Goal: Find specific page/section: Find specific page/section

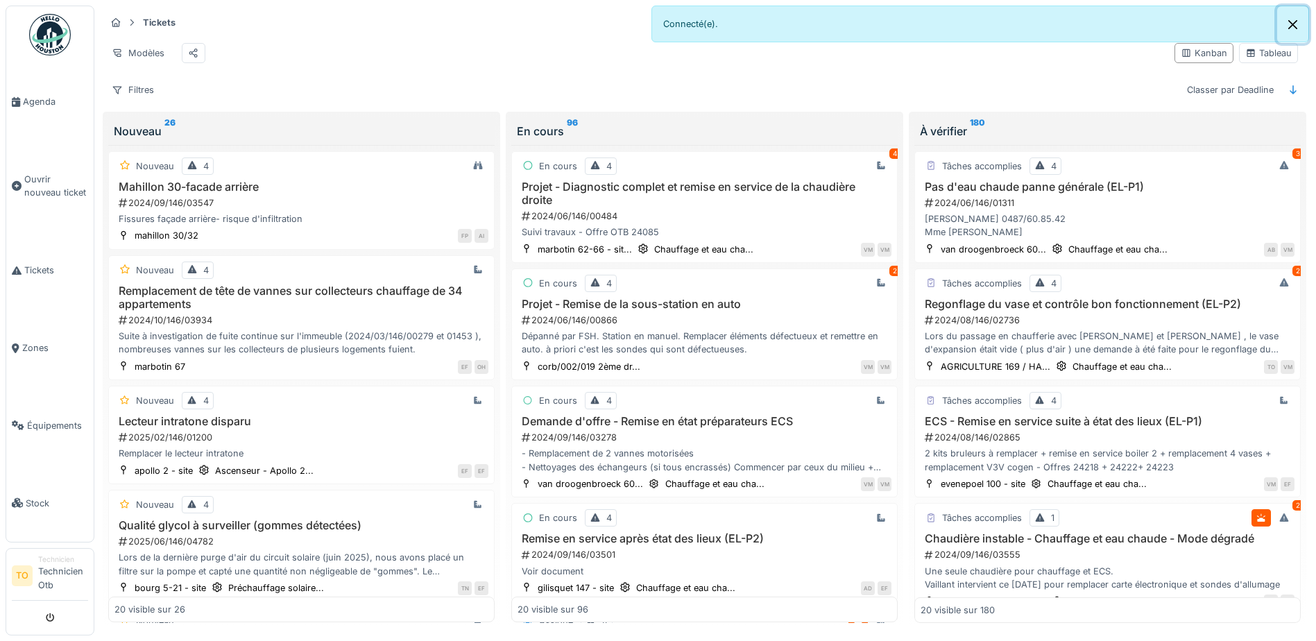
click at [1292, 22] on button "Close" at bounding box center [1292, 24] width 31 height 37
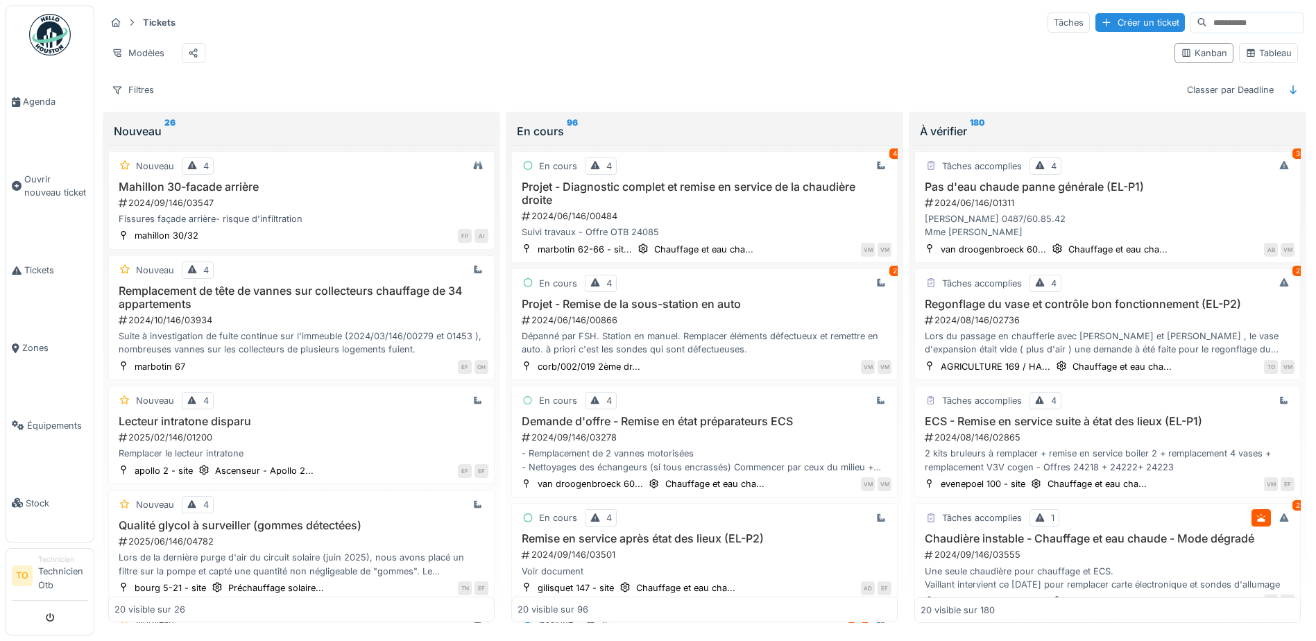
click at [1207, 20] on input at bounding box center [1255, 22] width 96 height 19
type input "*****"
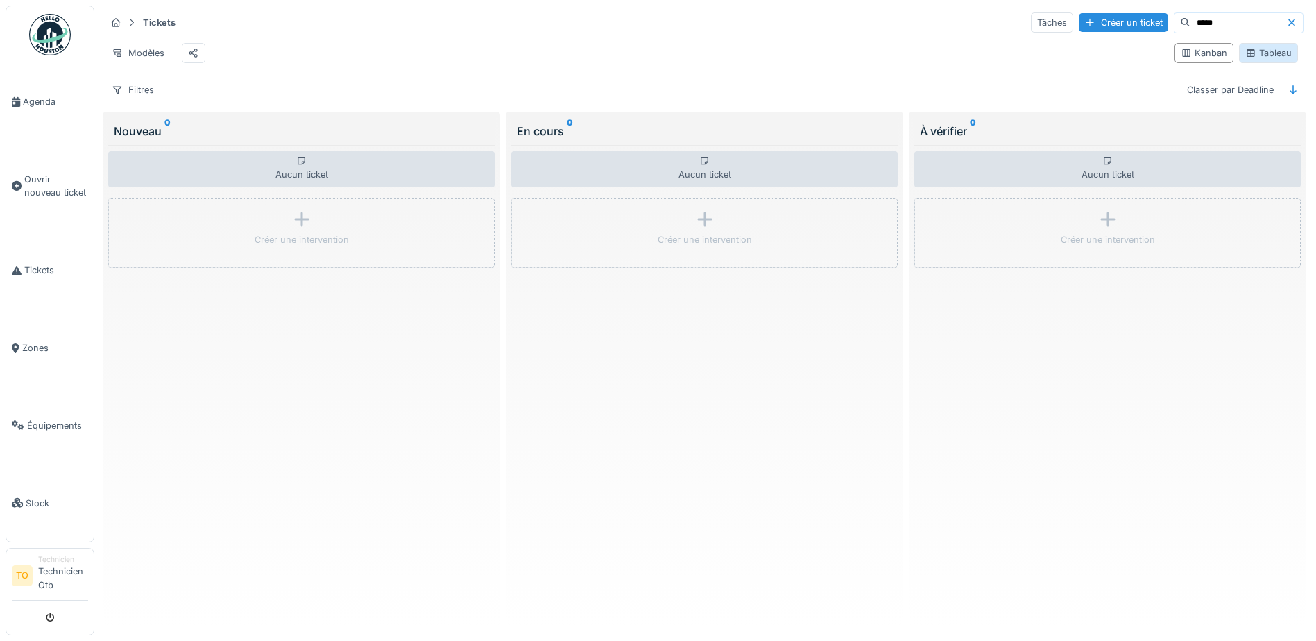
click at [1253, 56] on div "Tableau" at bounding box center [1268, 52] width 46 height 13
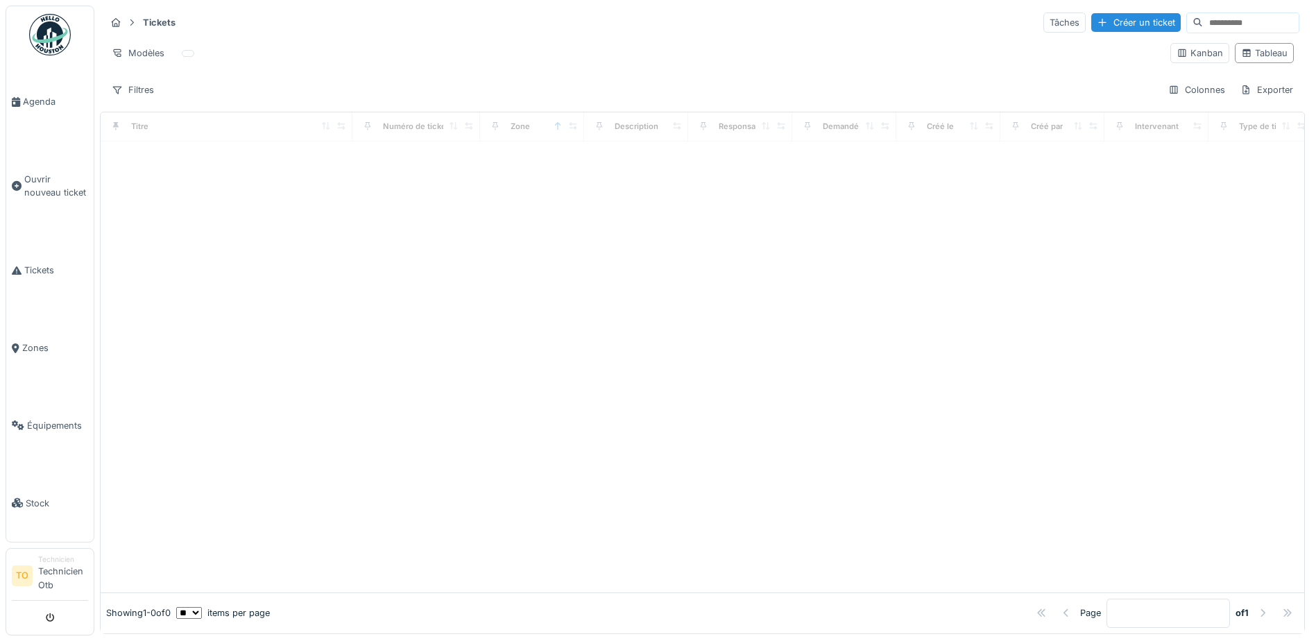
click at [1204, 24] on input at bounding box center [1251, 22] width 96 height 19
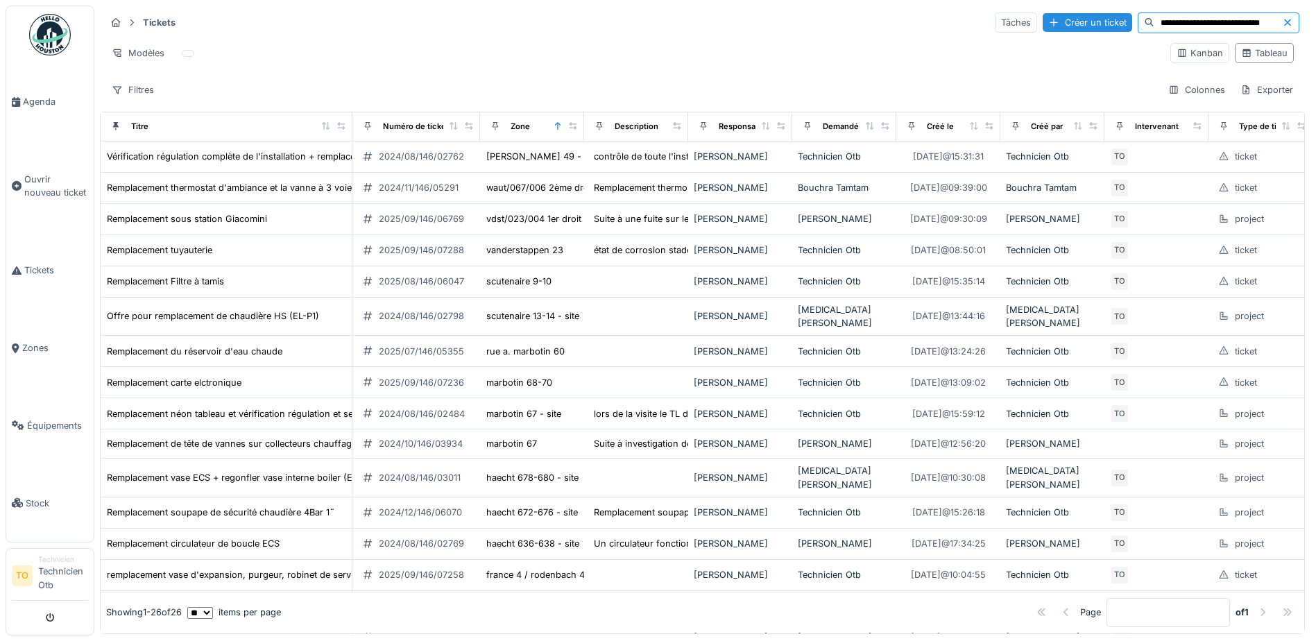
scroll to position [0, 12]
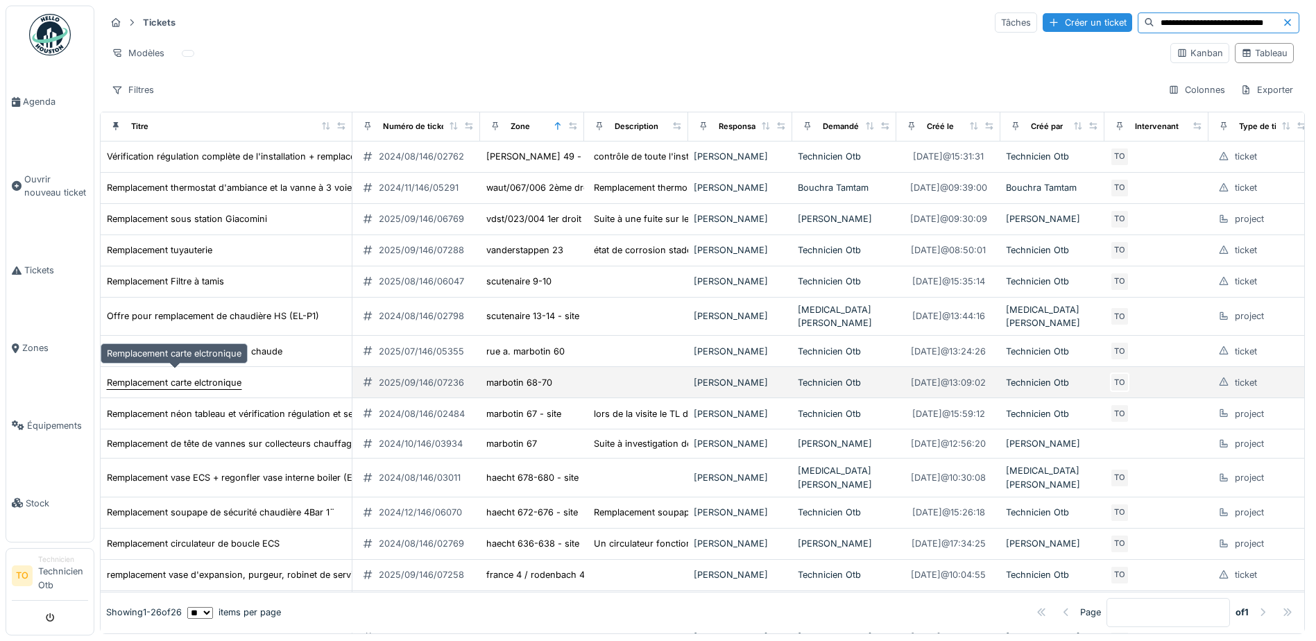
type input "**********"
click at [212, 376] on div "Remplacement carte elctronique" at bounding box center [174, 382] width 135 height 13
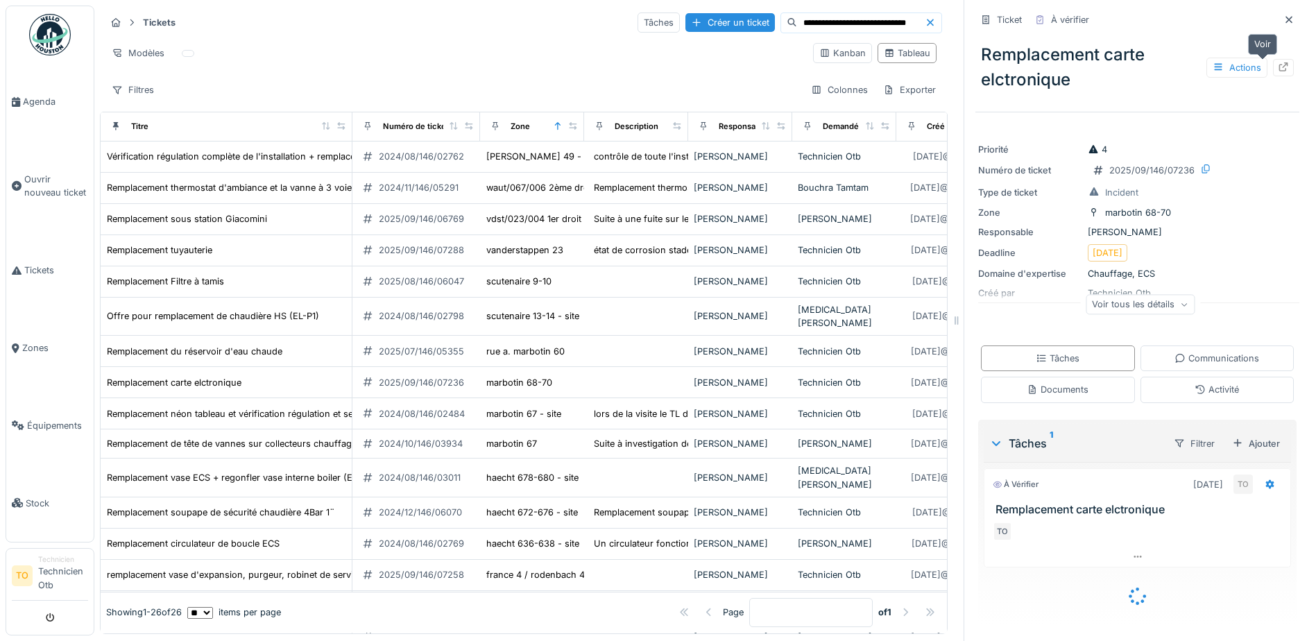
click at [1278, 63] on icon at bounding box center [1283, 66] width 11 height 9
drag, startPoint x: 1273, startPoint y: 22, endPoint x: 1266, endPoint y: 23, distance: 7.1
click at [1283, 22] on icon at bounding box center [1288, 19] width 11 height 9
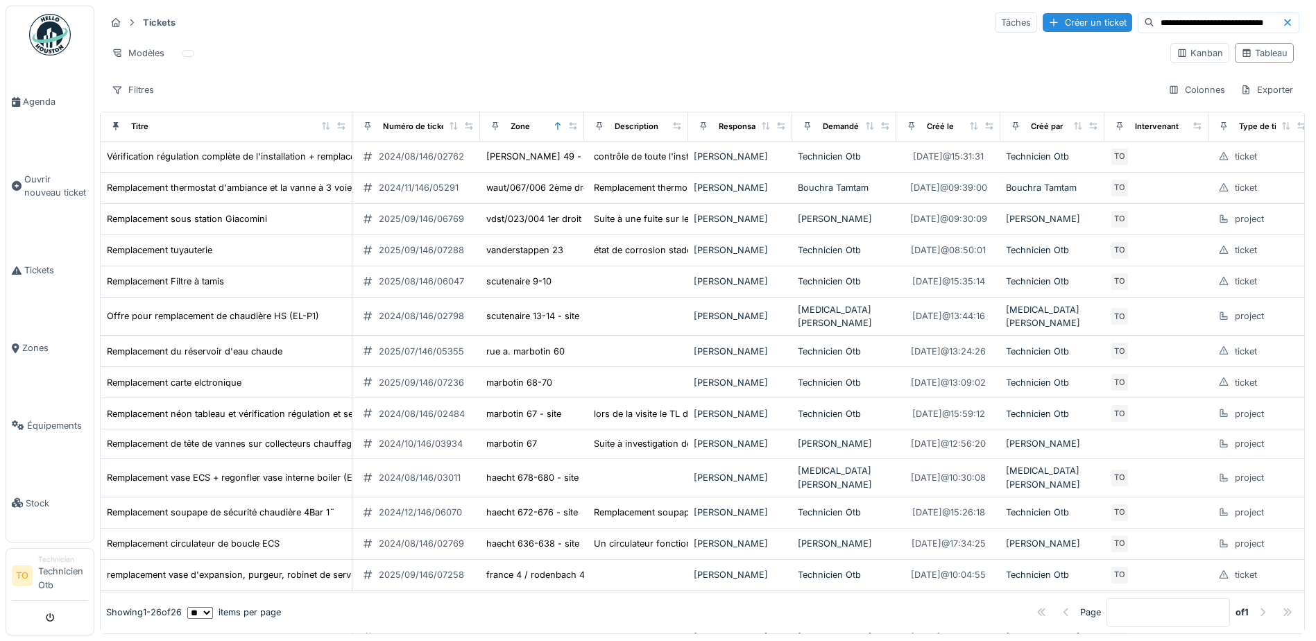
click at [1282, 18] on icon at bounding box center [1287, 22] width 11 height 9
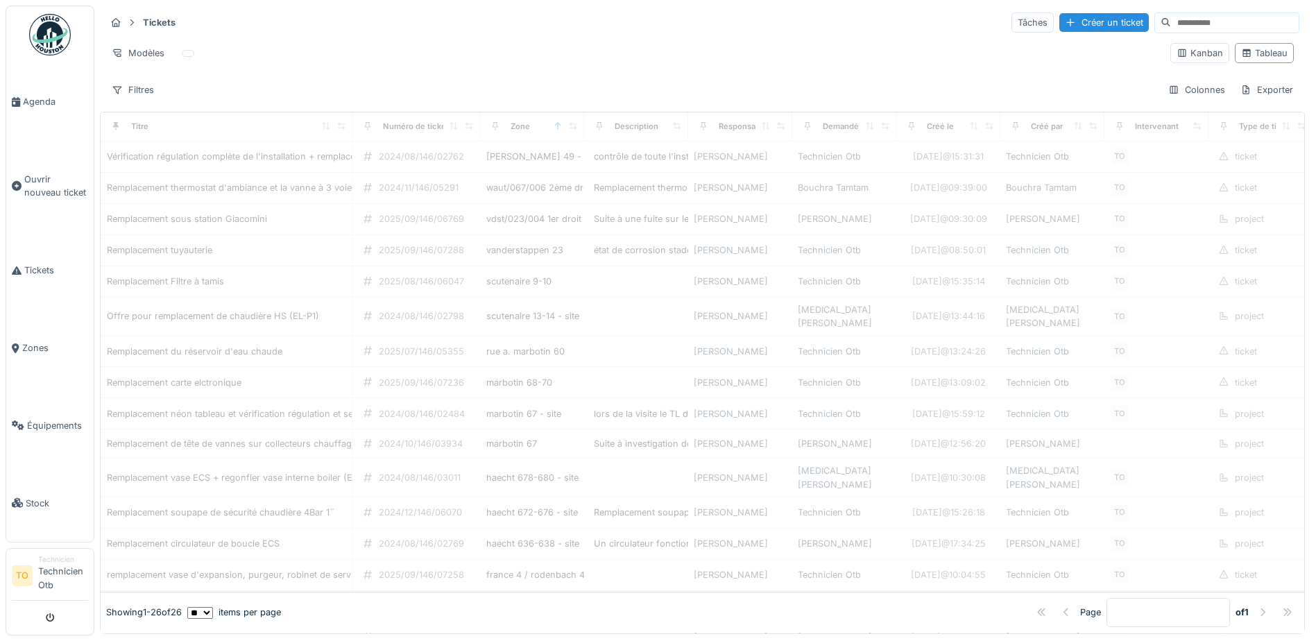
click at [1202, 25] on input at bounding box center [1235, 22] width 128 height 19
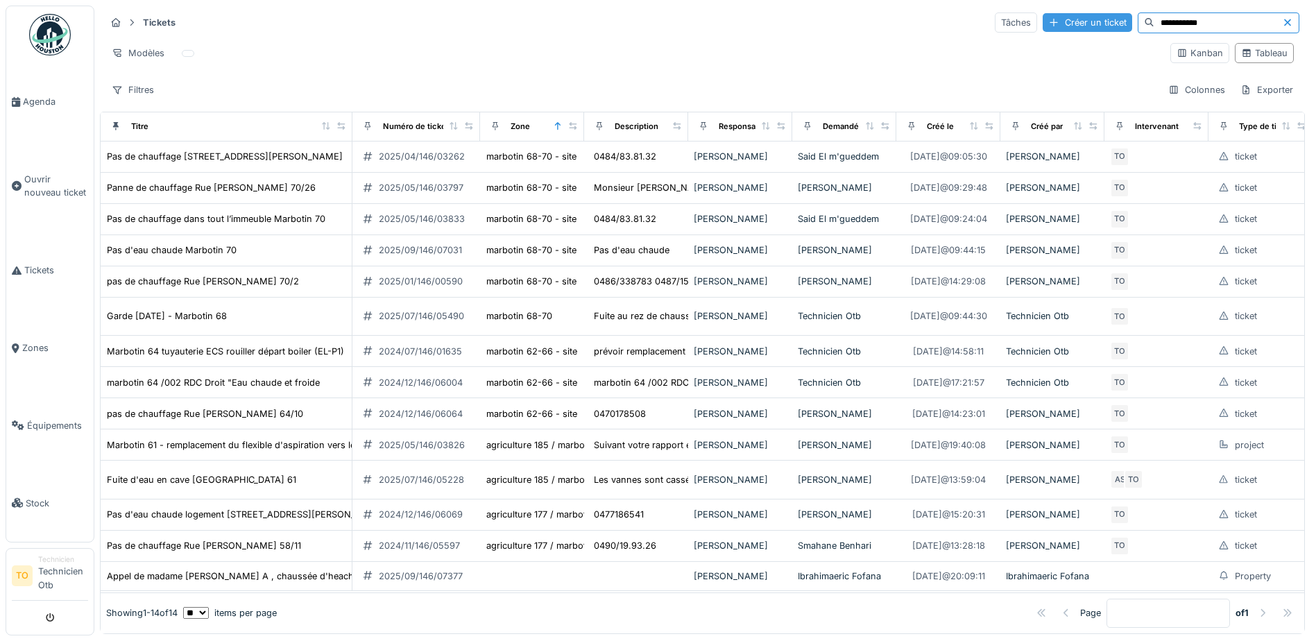
drag, startPoint x: 1202, startPoint y: 19, endPoint x: 1095, endPoint y: 21, distance: 107.5
click at [1095, 21] on div "**********" at bounding box center [1147, 22] width 305 height 21
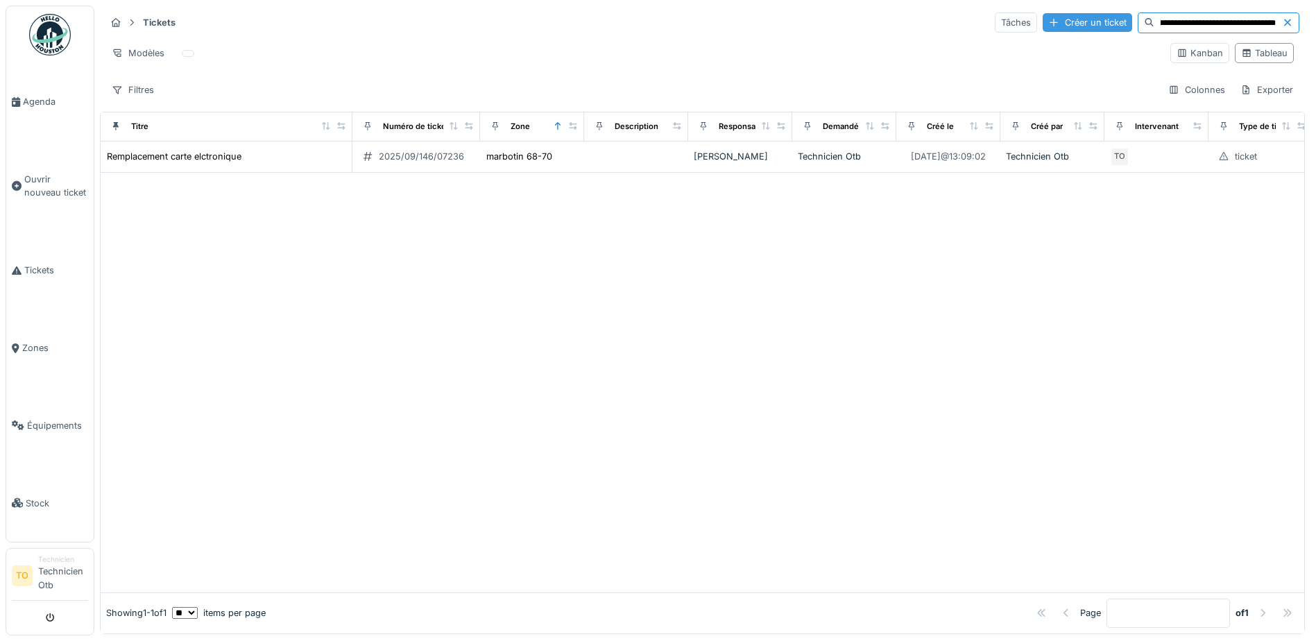
scroll to position [0, 16]
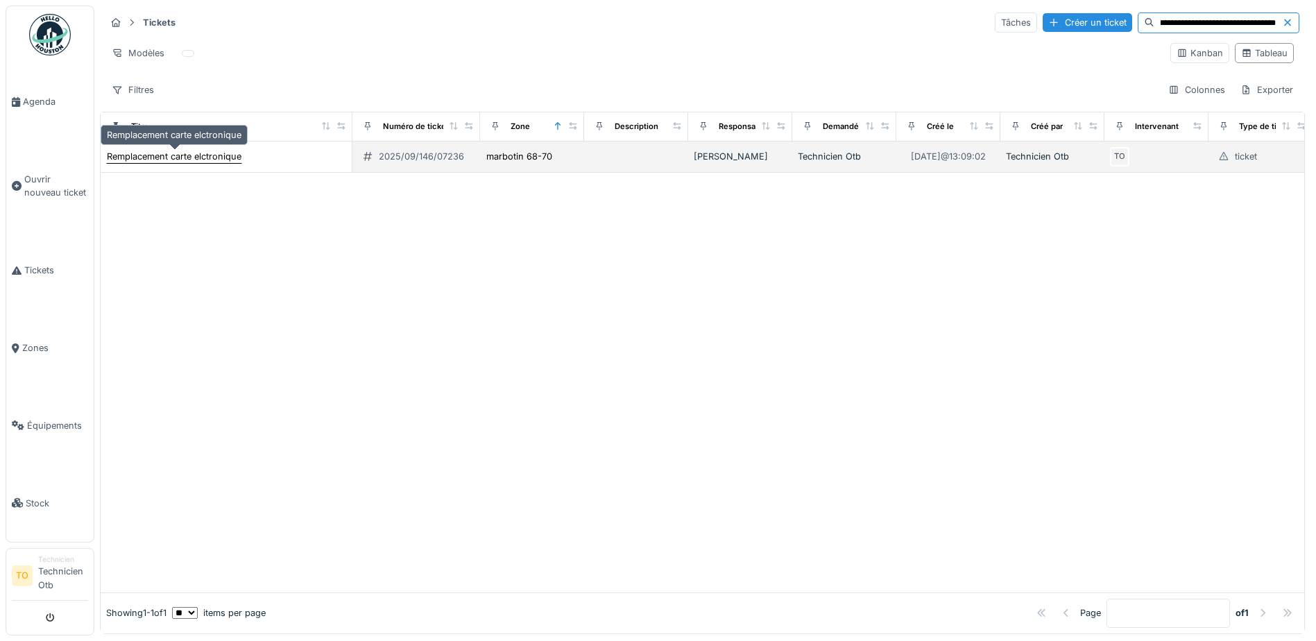
type input "**********"
click at [223, 158] on div "Remplacement carte elctronique" at bounding box center [174, 156] width 135 height 13
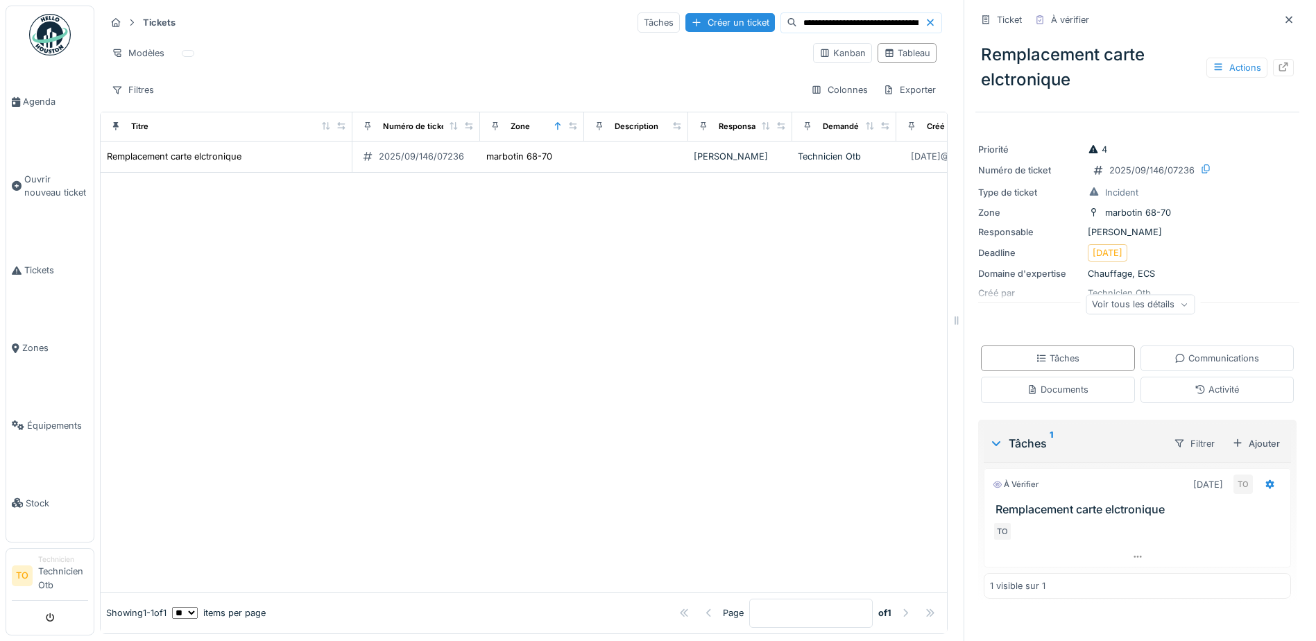
scroll to position [10, 0]
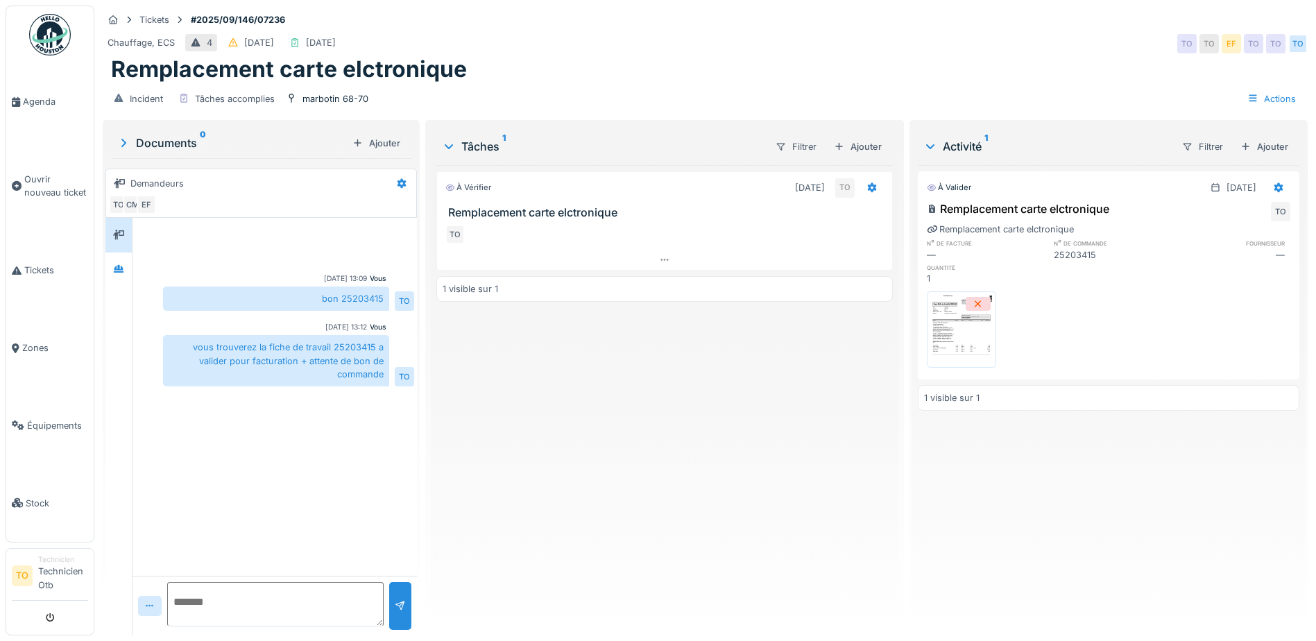
click at [949, 324] on img at bounding box center [961, 329] width 62 height 69
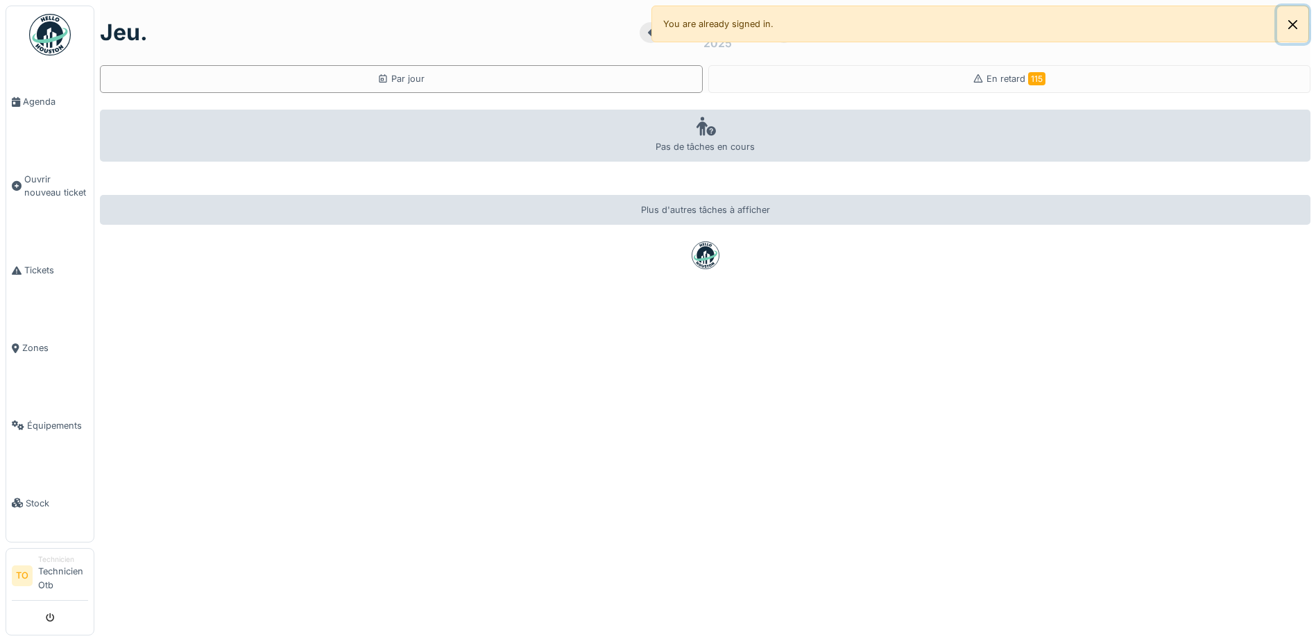
click at [1291, 22] on button "Close" at bounding box center [1292, 24] width 31 height 37
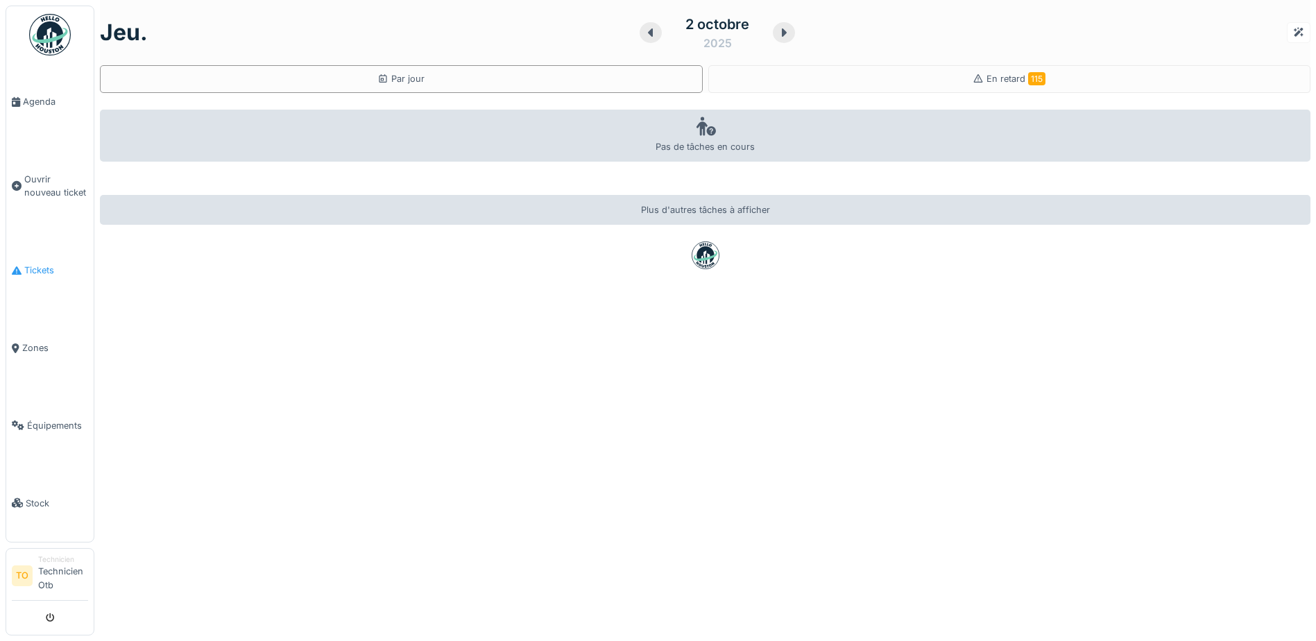
click at [46, 272] on span "Tickets" at bounding box center [56, 270] width 64 height 13
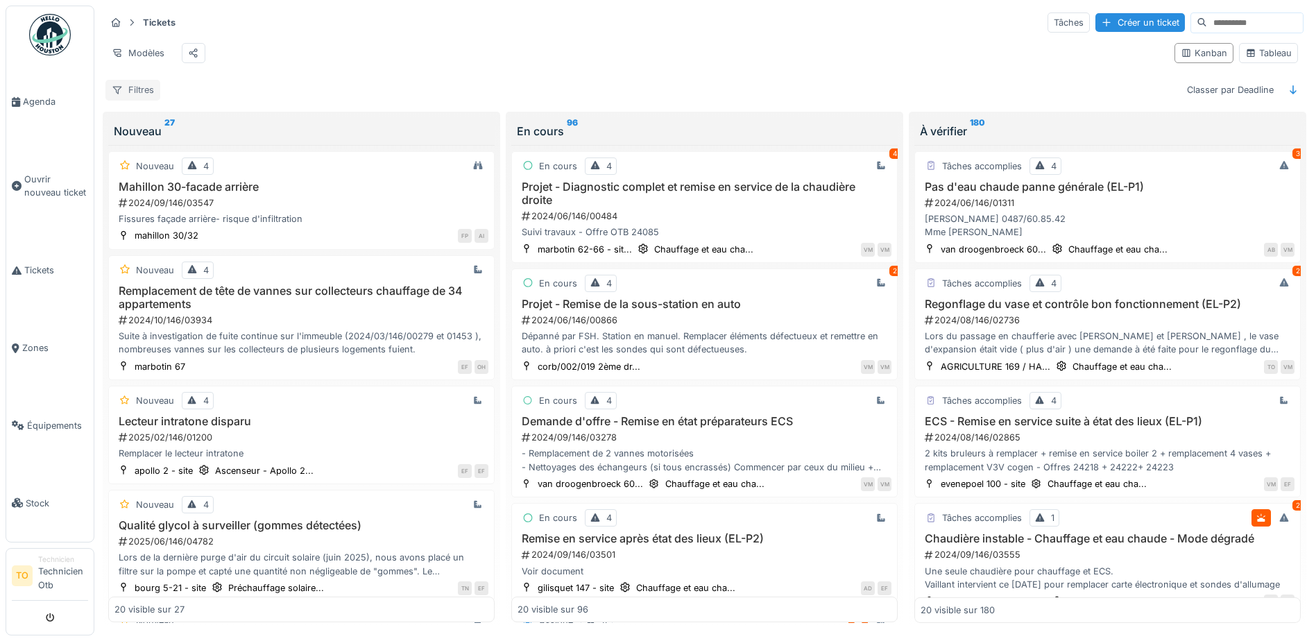
click at [144, 100] on div "Filtres" at bounding box center [132, 90] width 55 height 20
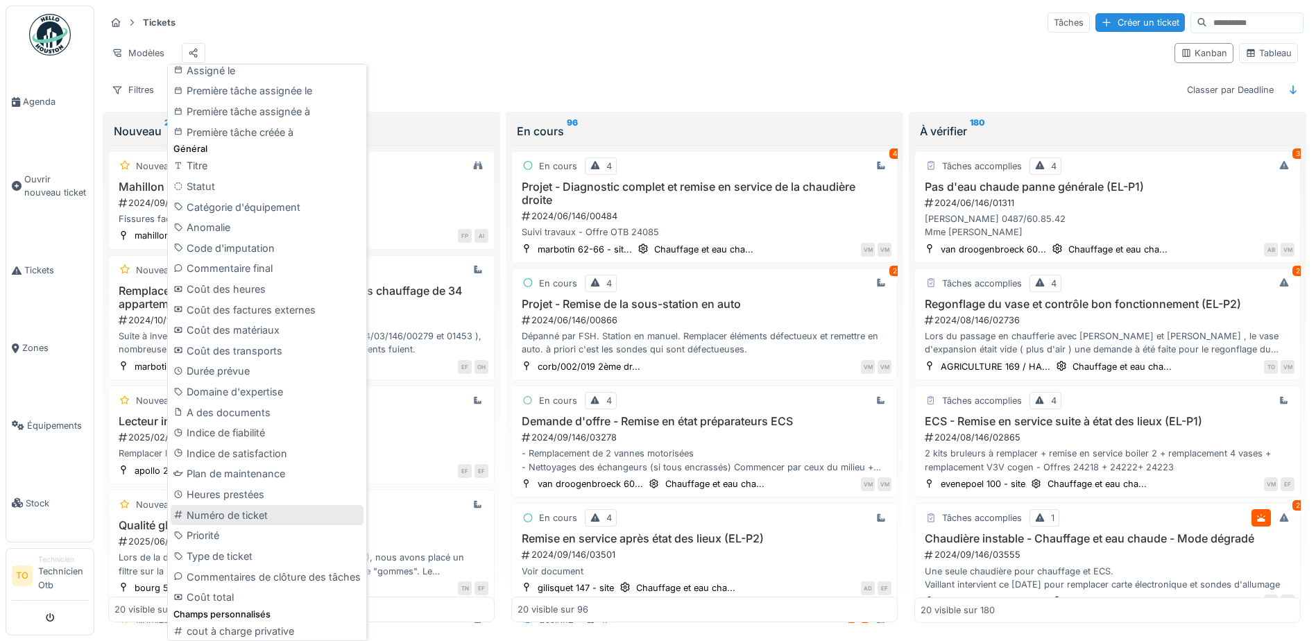
scroll to position [489, 0]
click at [229, 596] on div "Coût total" at bounding box center [267, 593] width 193 height 21
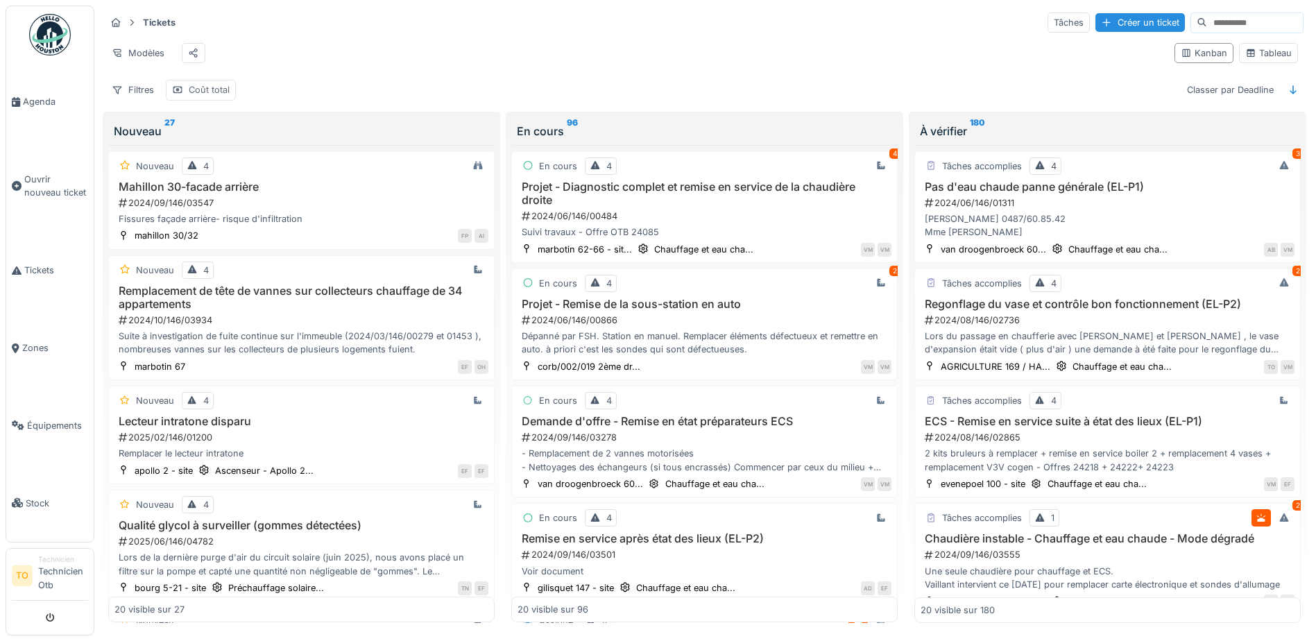
click at [214, 96] on div "Coût total" at bounding box center [209, 89] width 41 height 13
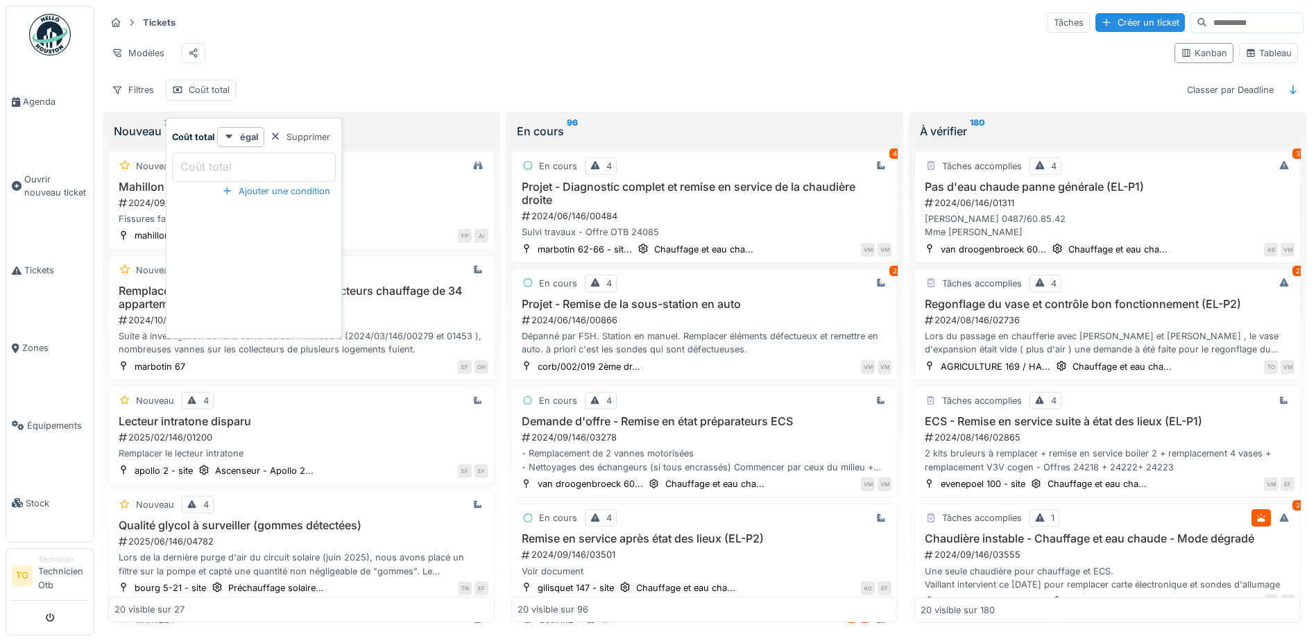
click at [199, 161] on label "Coût total" at bounding box center [206, 166] width 57 height 17
click at [199, 161] on total_Q5MjU "Coût total" at bounding box center [254, 167] width 164 height 29
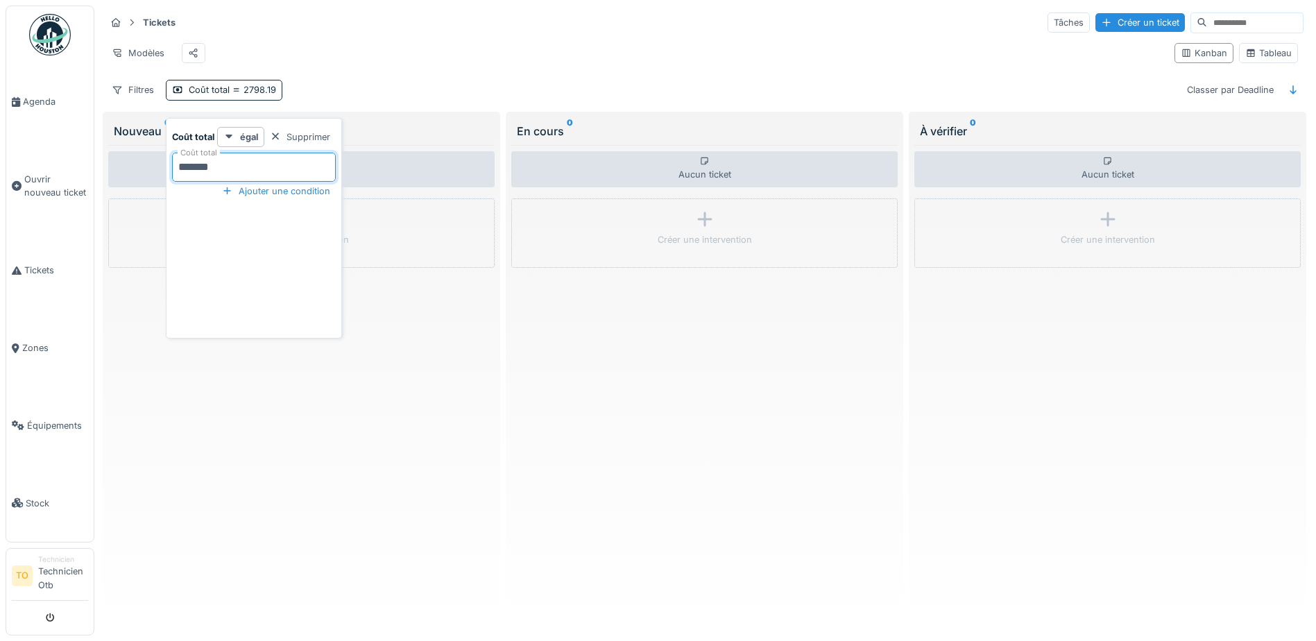
type total_Q5MjU "*******"
click at [518, 378] on div "Aucun ticket Créer une intervention" at bounding box center [704, 384] width 386 height 478
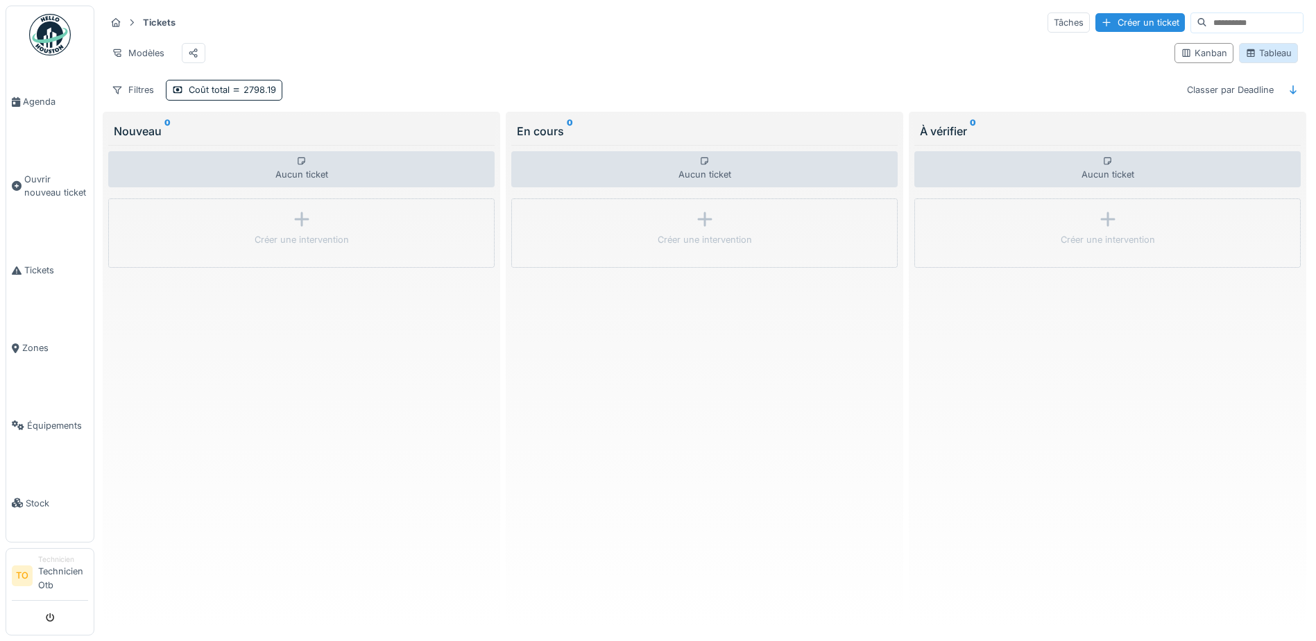
click at [1272, 56] on div "Tableau" at bounding box center [1268, 52] width 46 height 13
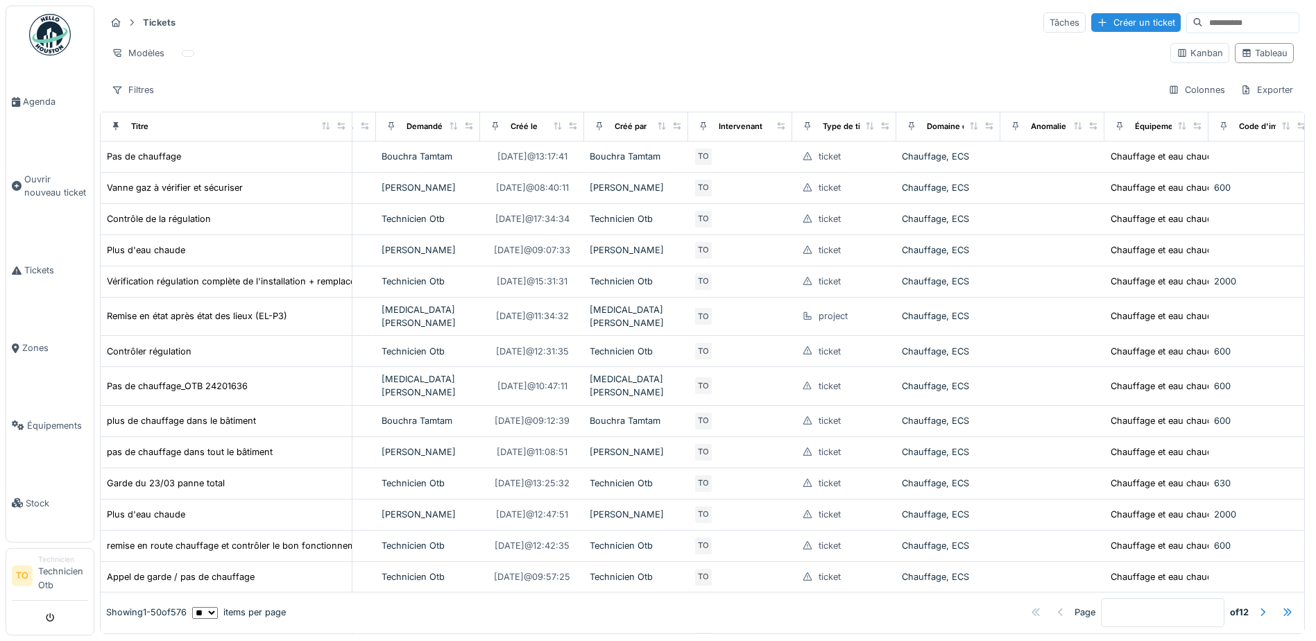
scroll to position [0, 0]
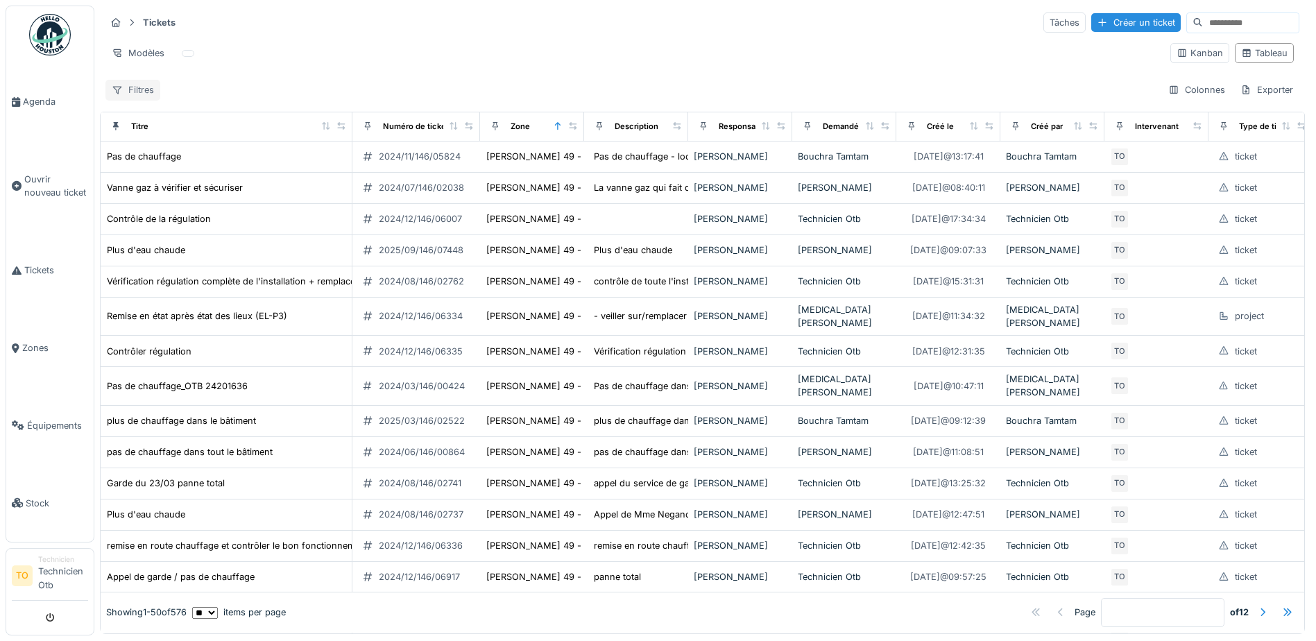
click at [134, 86] on div "Filtres" at bounding box center [132, 90] width 55 height 20
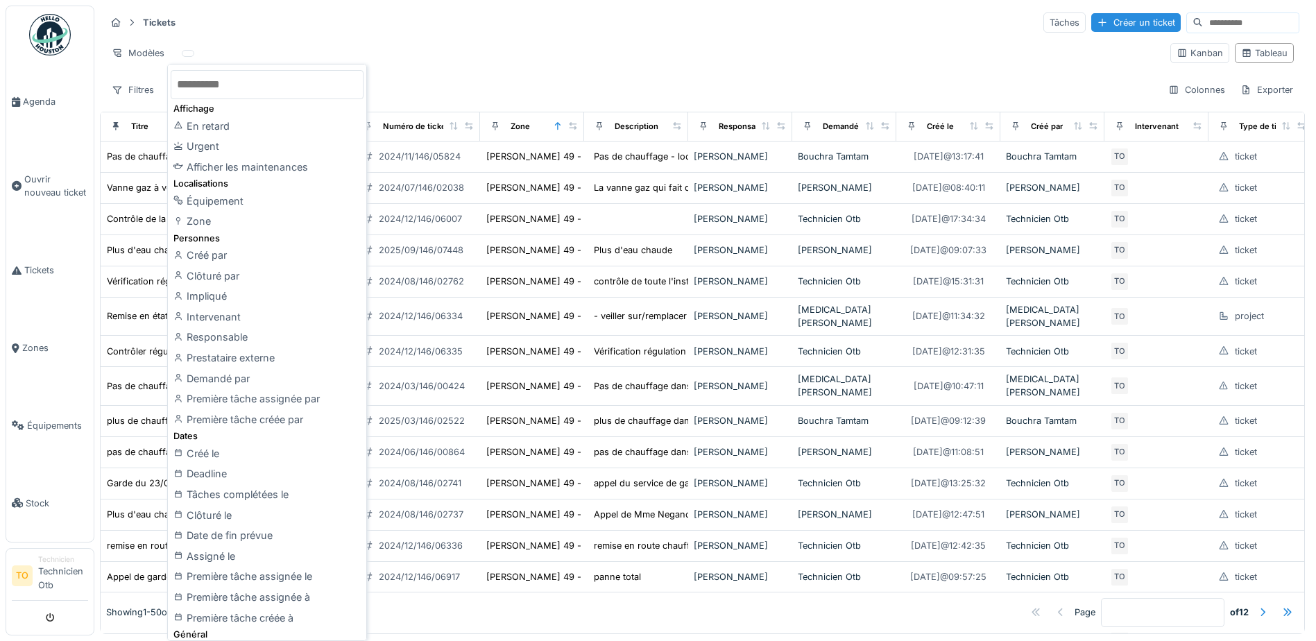
click at [443, 31] on div "Tickets Tâches Créer un ticket" at bounding box center [702, 22] width 1194 height 23
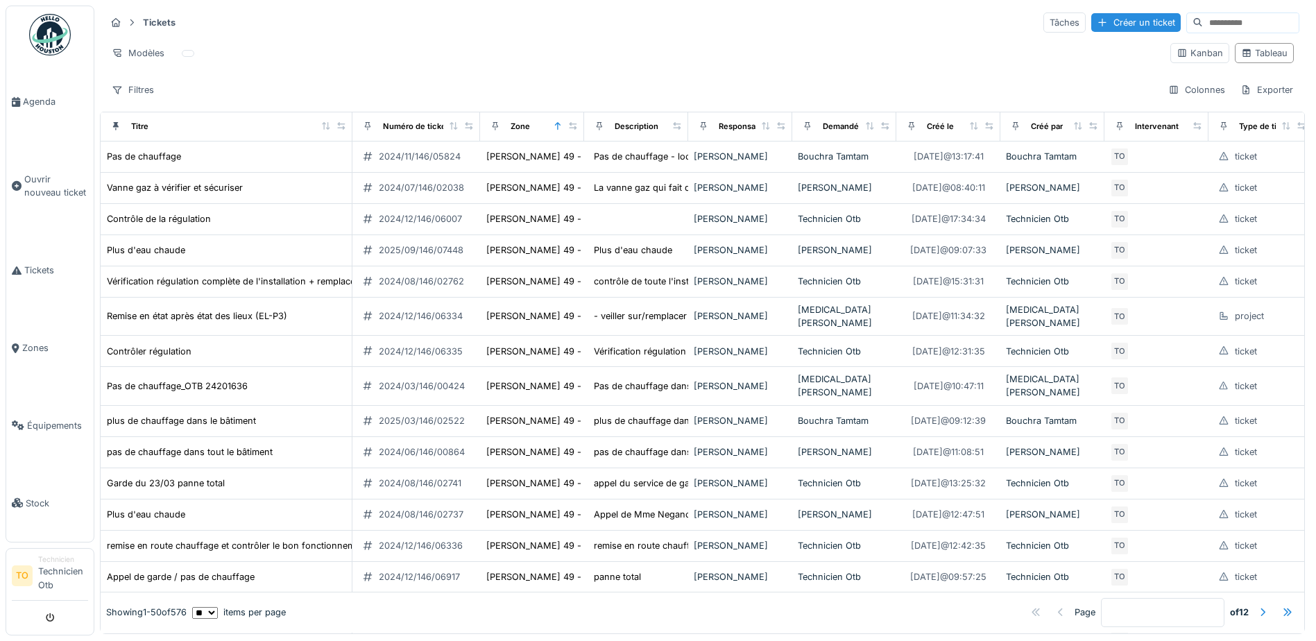
click at [1240, 25] on input at bounding box center [1251, 22] width 96 height 19
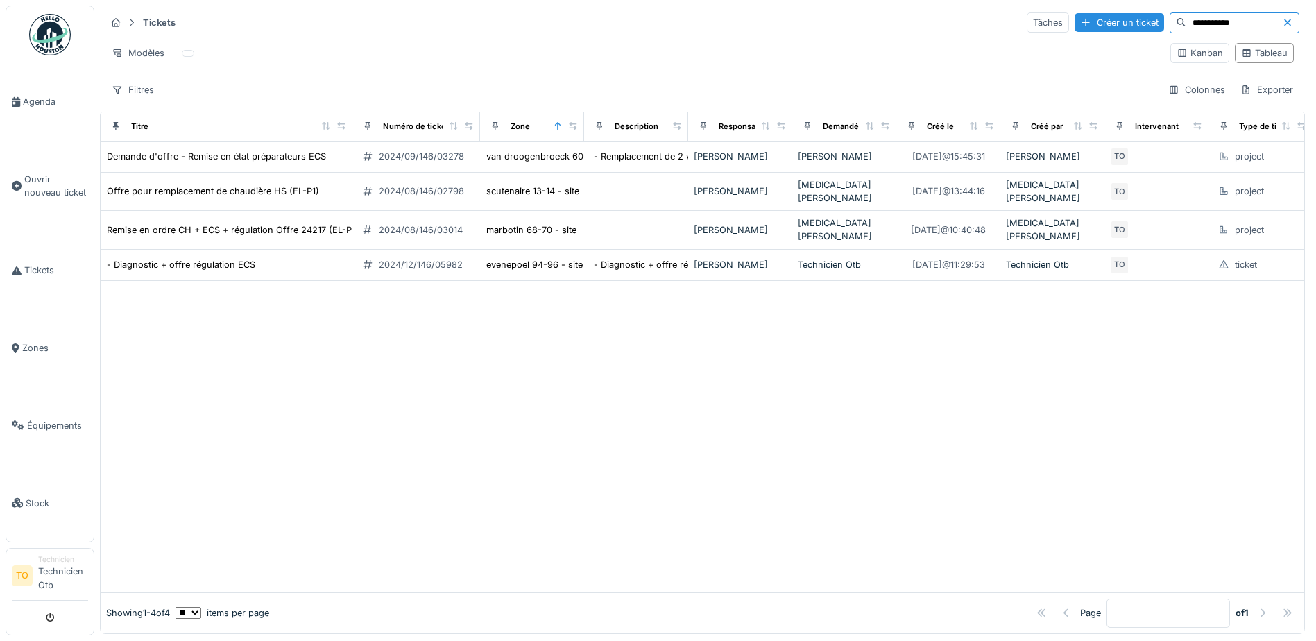
type input "**********"
click at [1284, 22] on icon at bounding box center [1287, 22] width 7 height 7
